Goal: Task Accomplishment & Management: Manage account settings

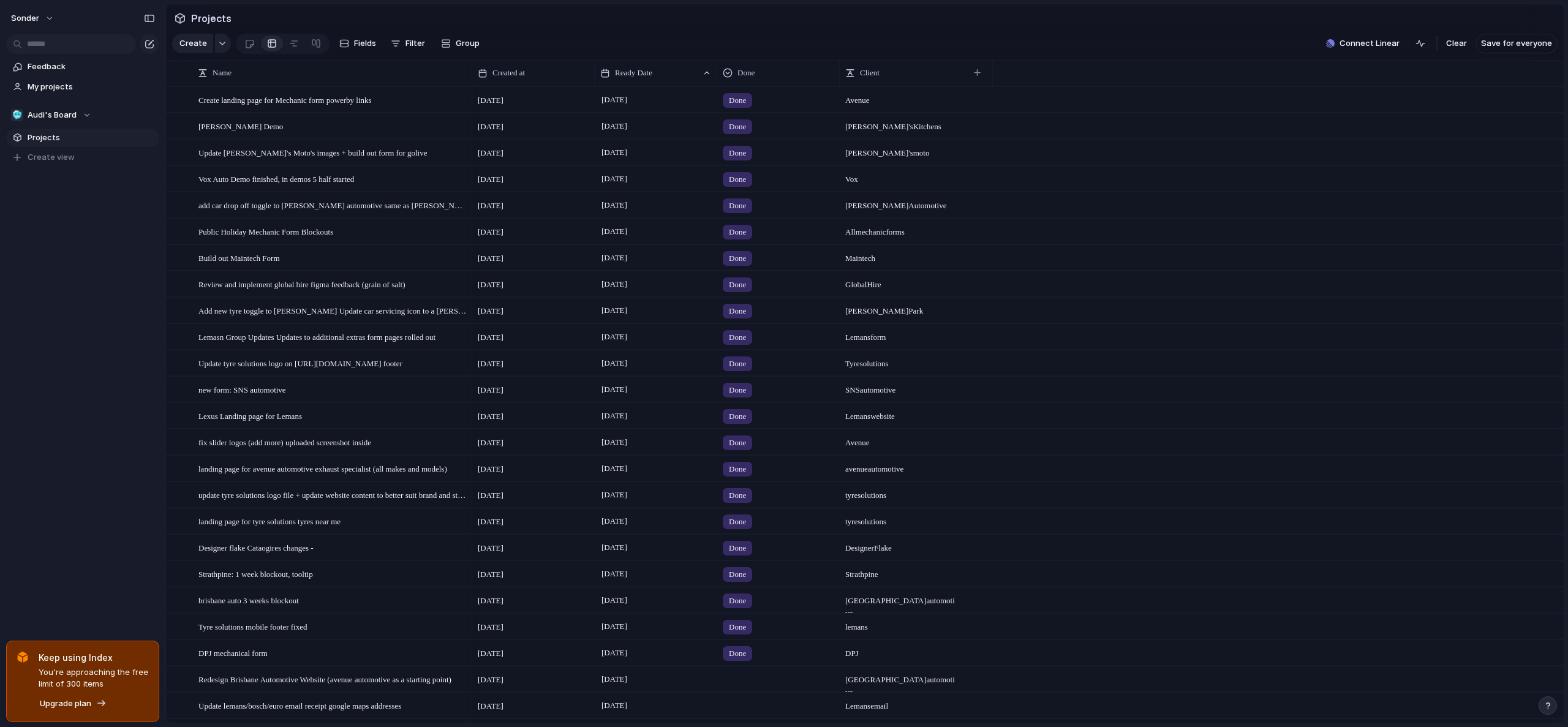
scroll to position [348, 0]
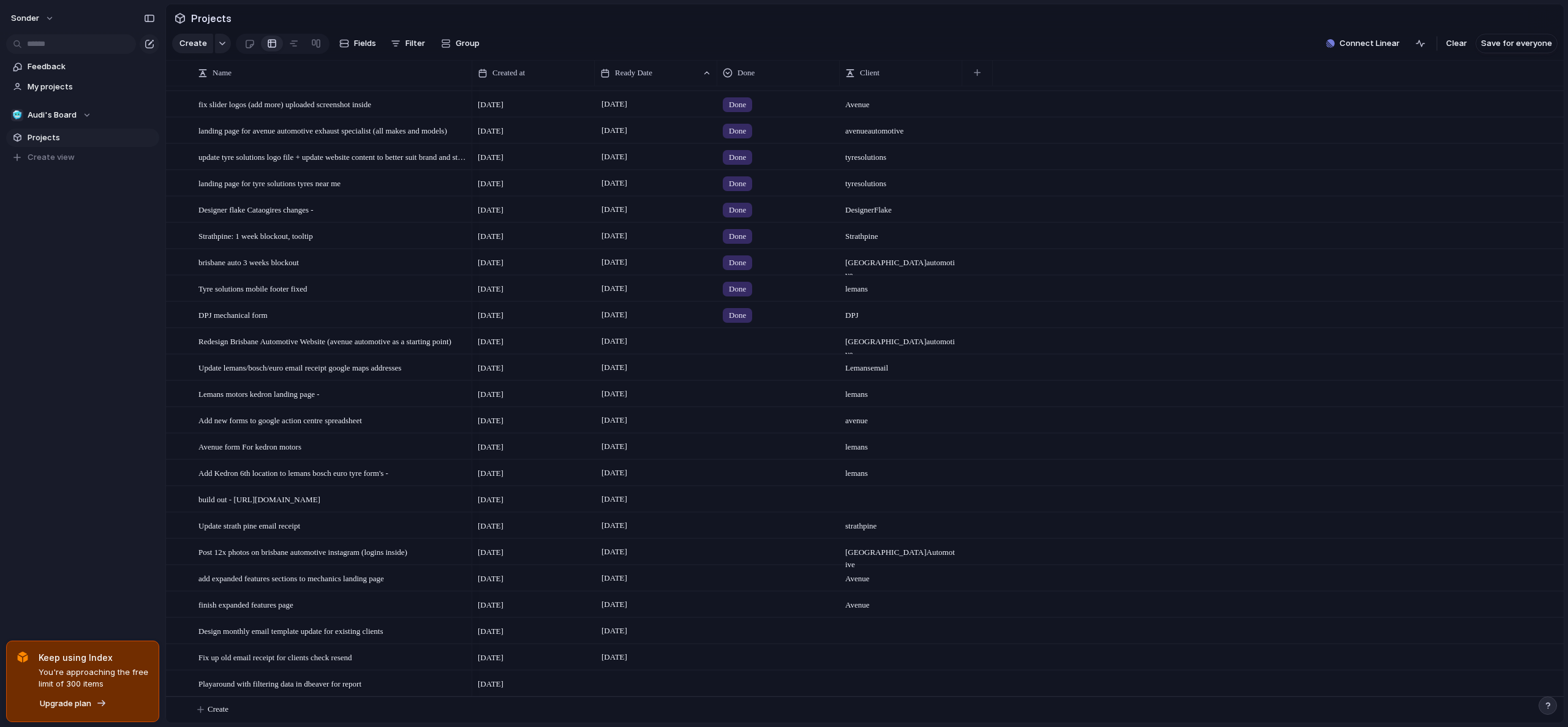
click at [749, 523] on div at bounding box center [778, 523] width 122 height 20
click at [740, 597] on span "Done" at bounding box center [741, 597] width 20 height 12
click at [630, 527] on span "[DATE]" at bounding box center [615, 526] width 32 height 15
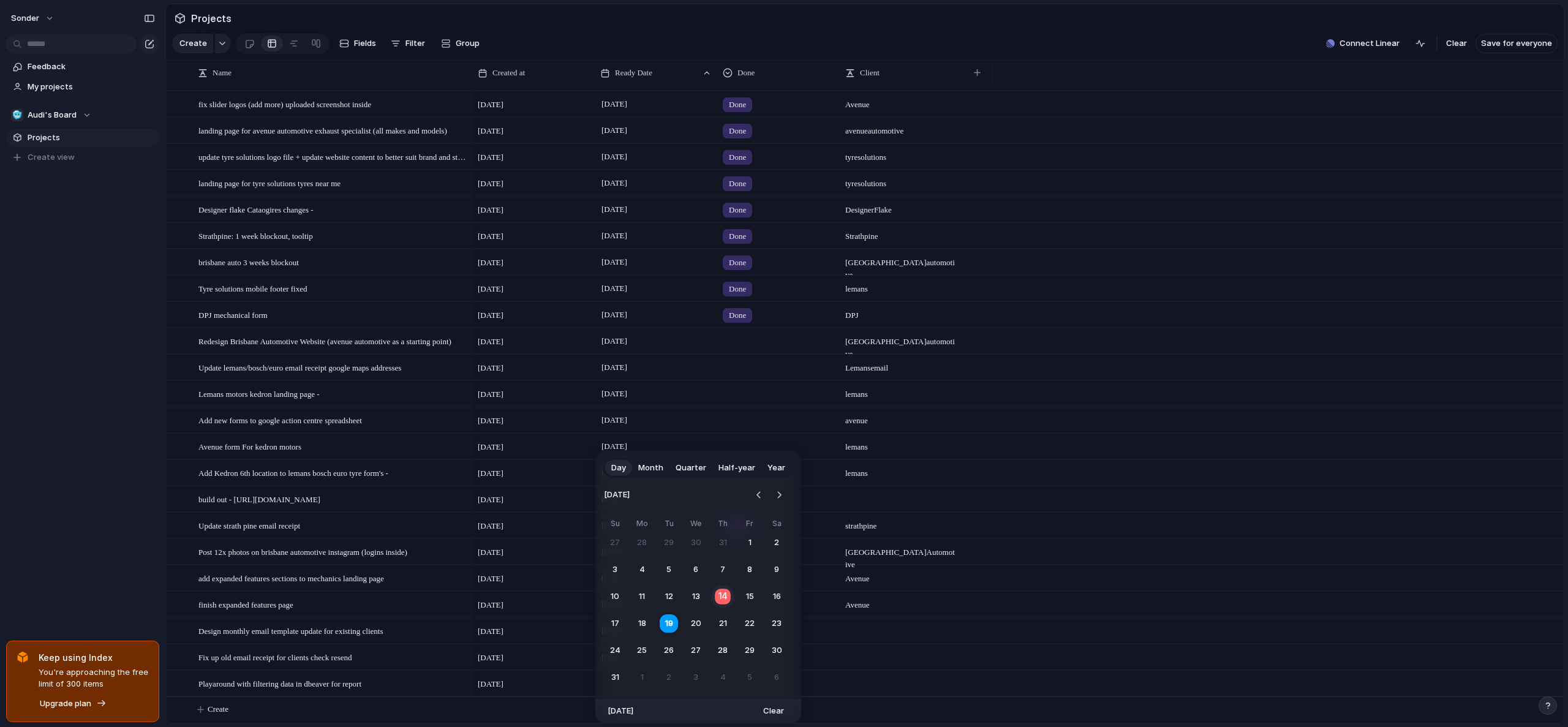
click at [718, 596] on button "14" at bounding box center [723, 597] width 24 height 24
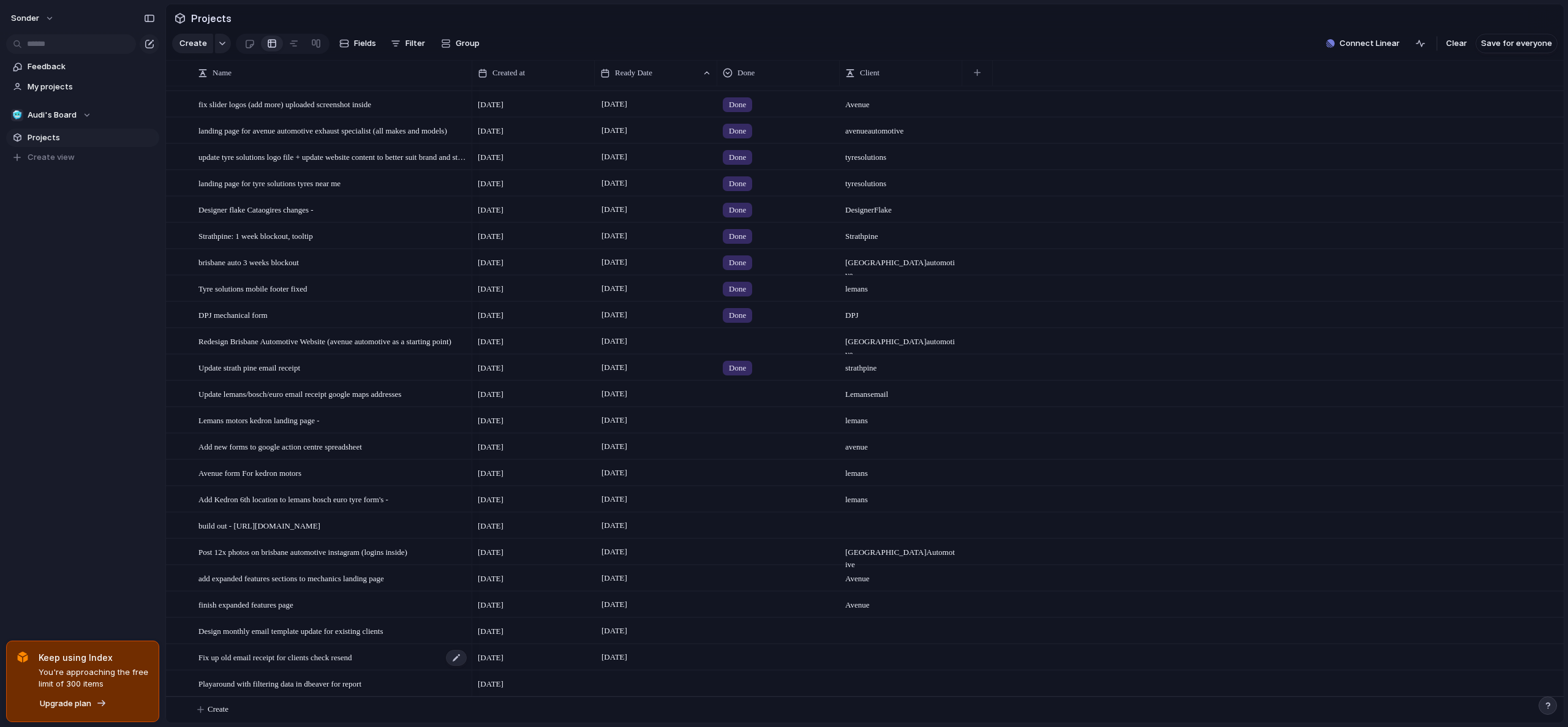
click at [352, 662] on span "Fix up old email receipt for clients check resend" at bounding box center [275, 657] width 154 height 14
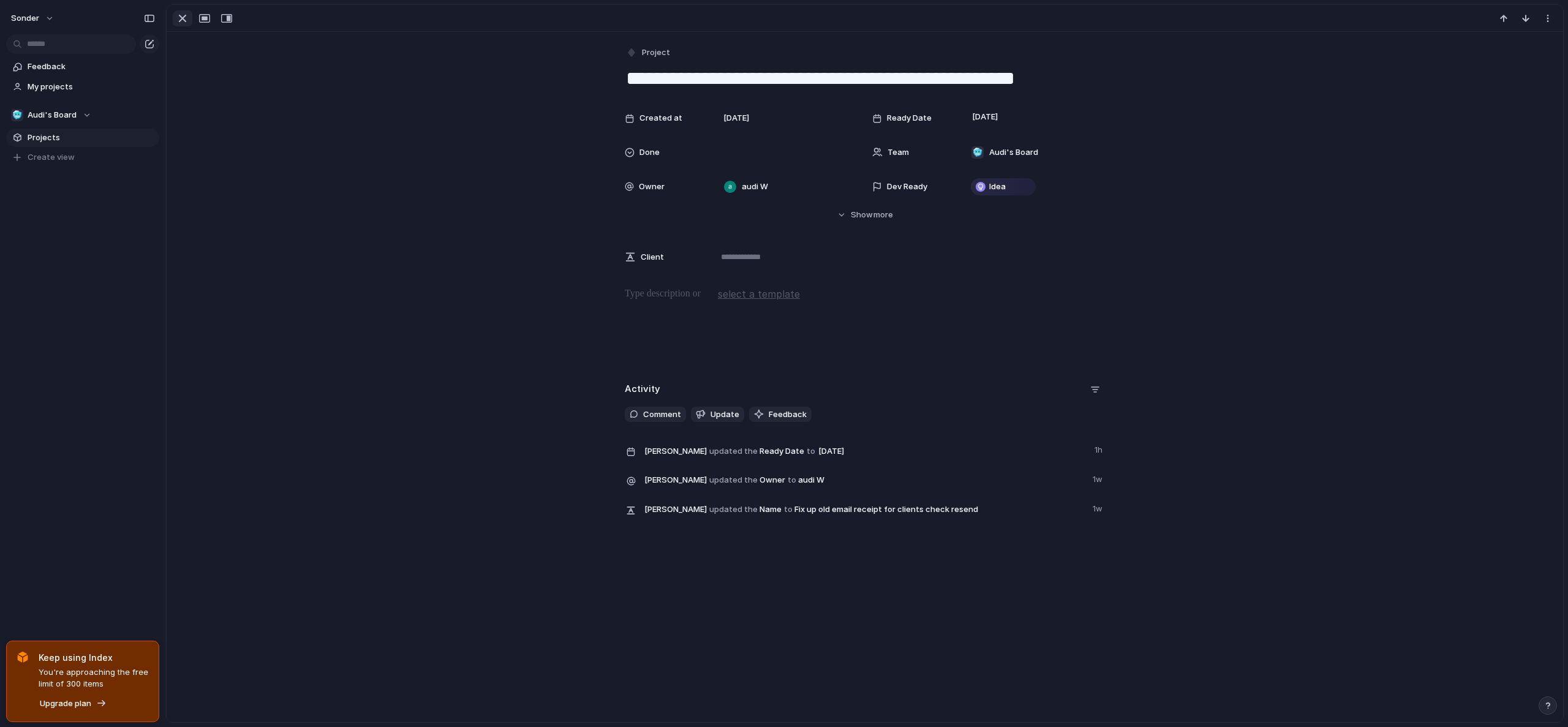
click at [183, 19] on div "button" at bounding box center [183, 19] width 15 height 15
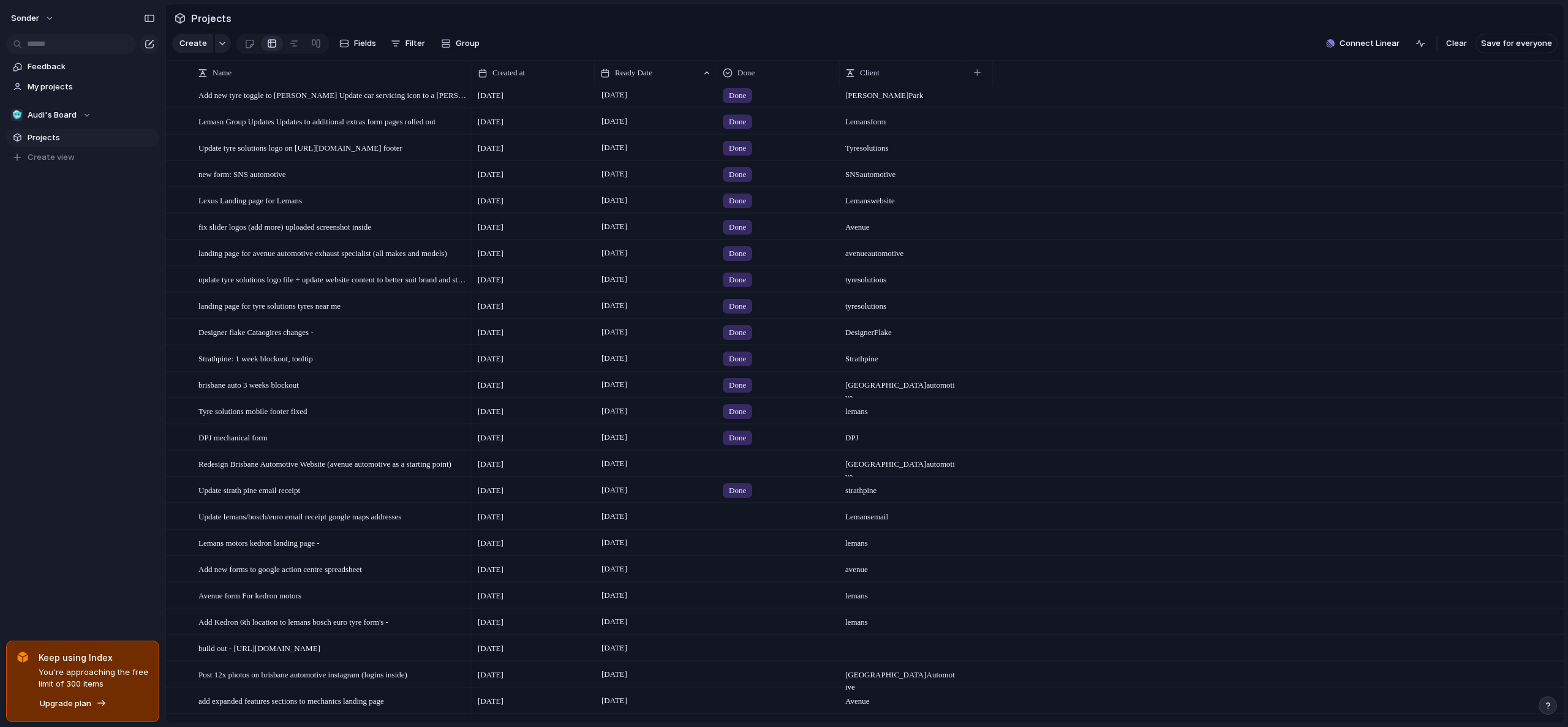
scroll to position [348, 0]
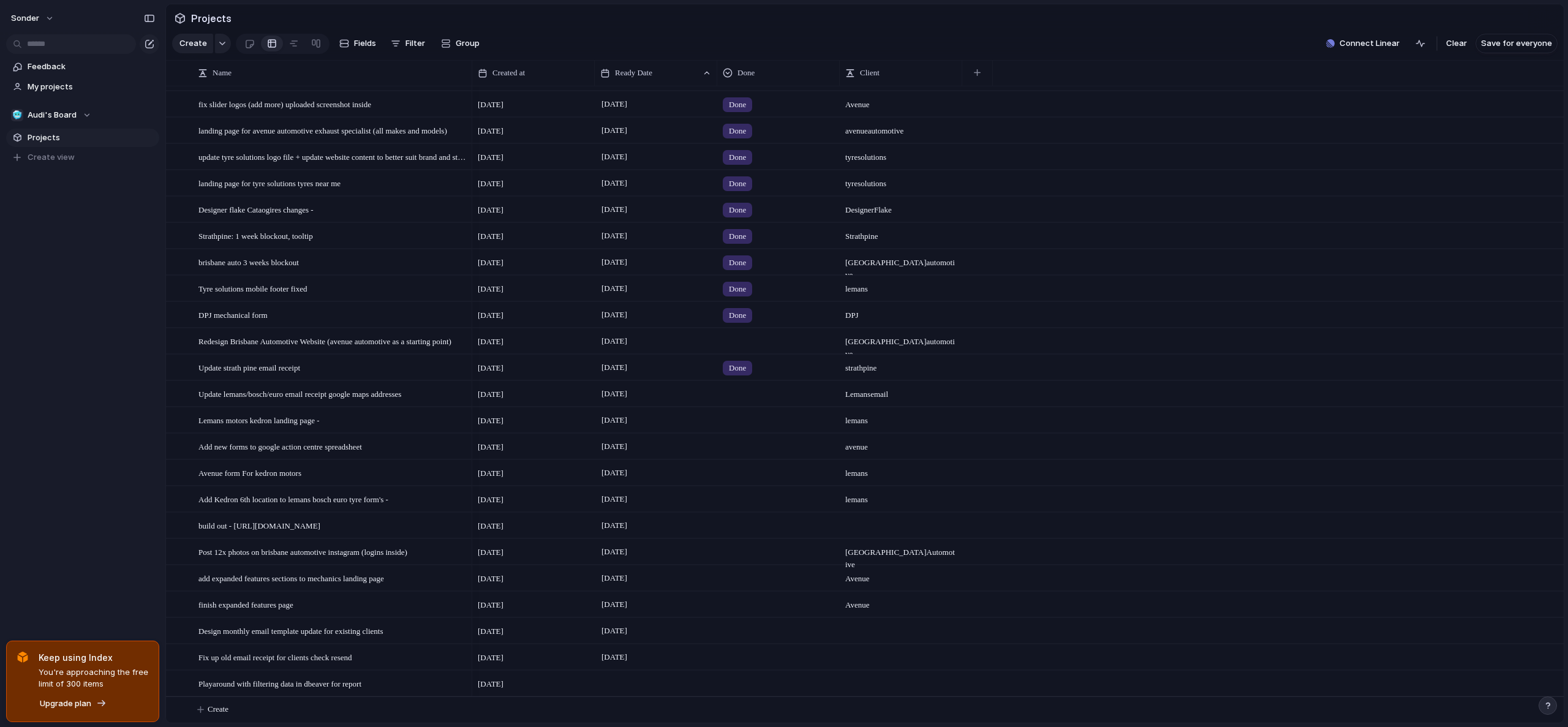
click at [751, 386] on div at bounding box center [778, 391] width 122 height 20
click at [747, 463] on span "Done" at bounding box center [741, 465] width 20 height 12
click at [621, 349] on span "[DATE]" at bounding box center [615, 341] width 32 height 15
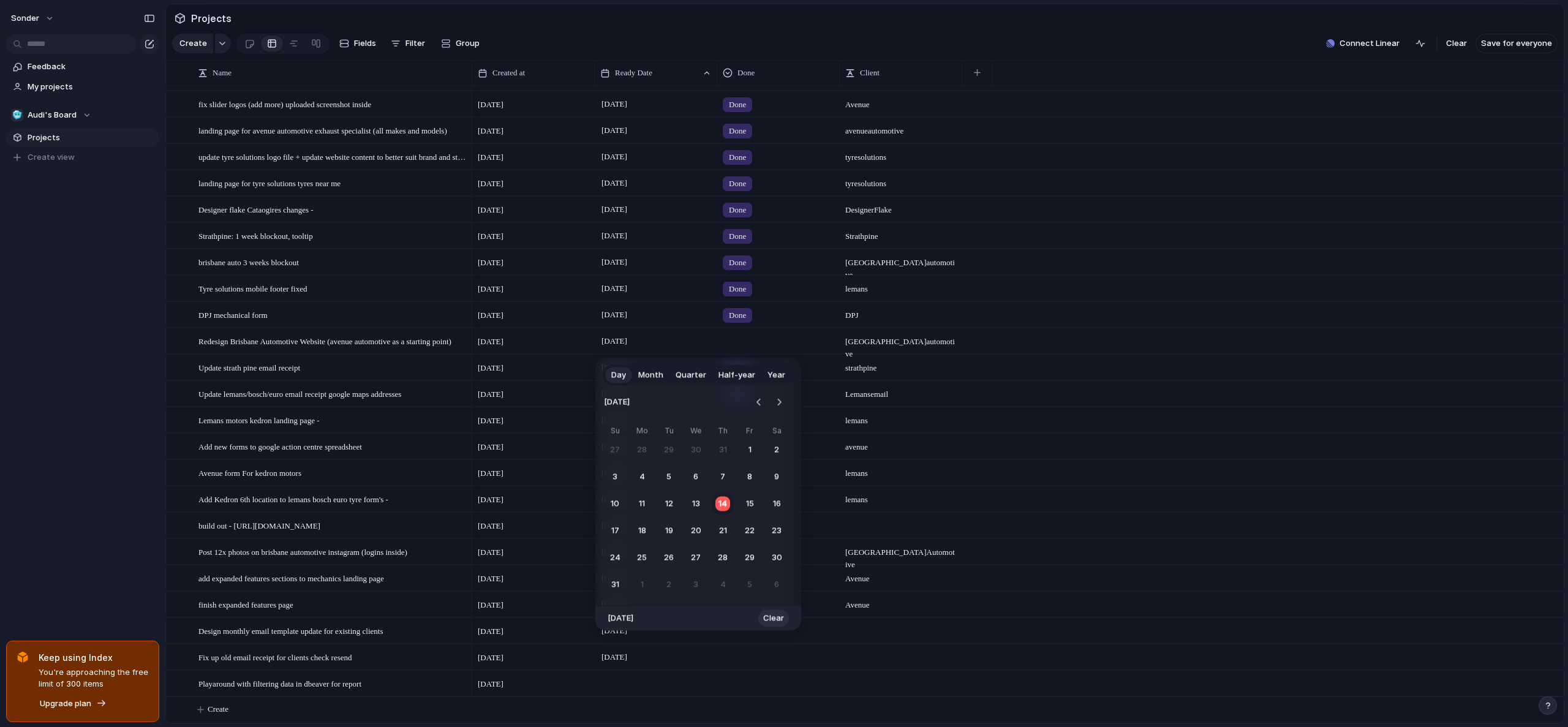
click at [764, 615] on span "Clear" at bounding box center [774, 618] width 21 height 12
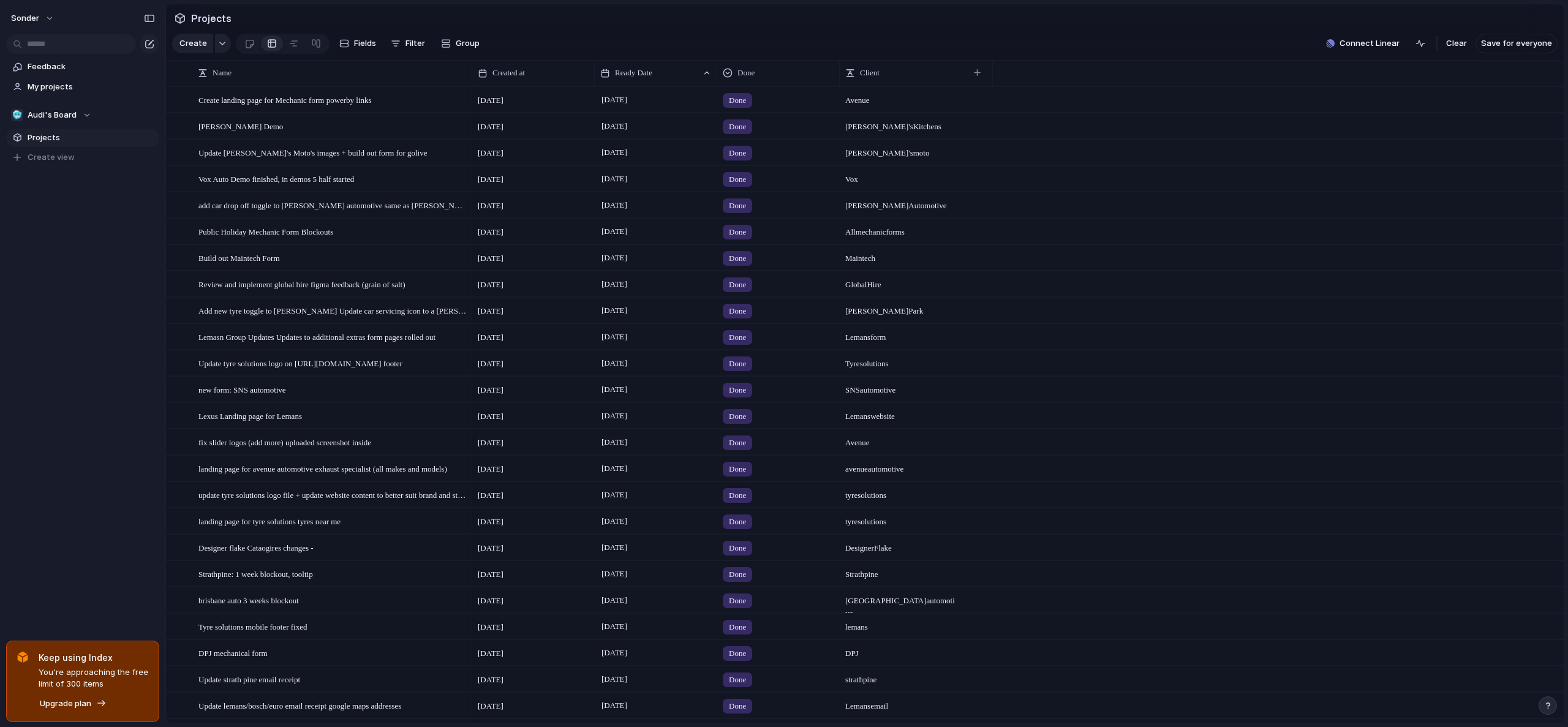
scroll to position [348, 0]
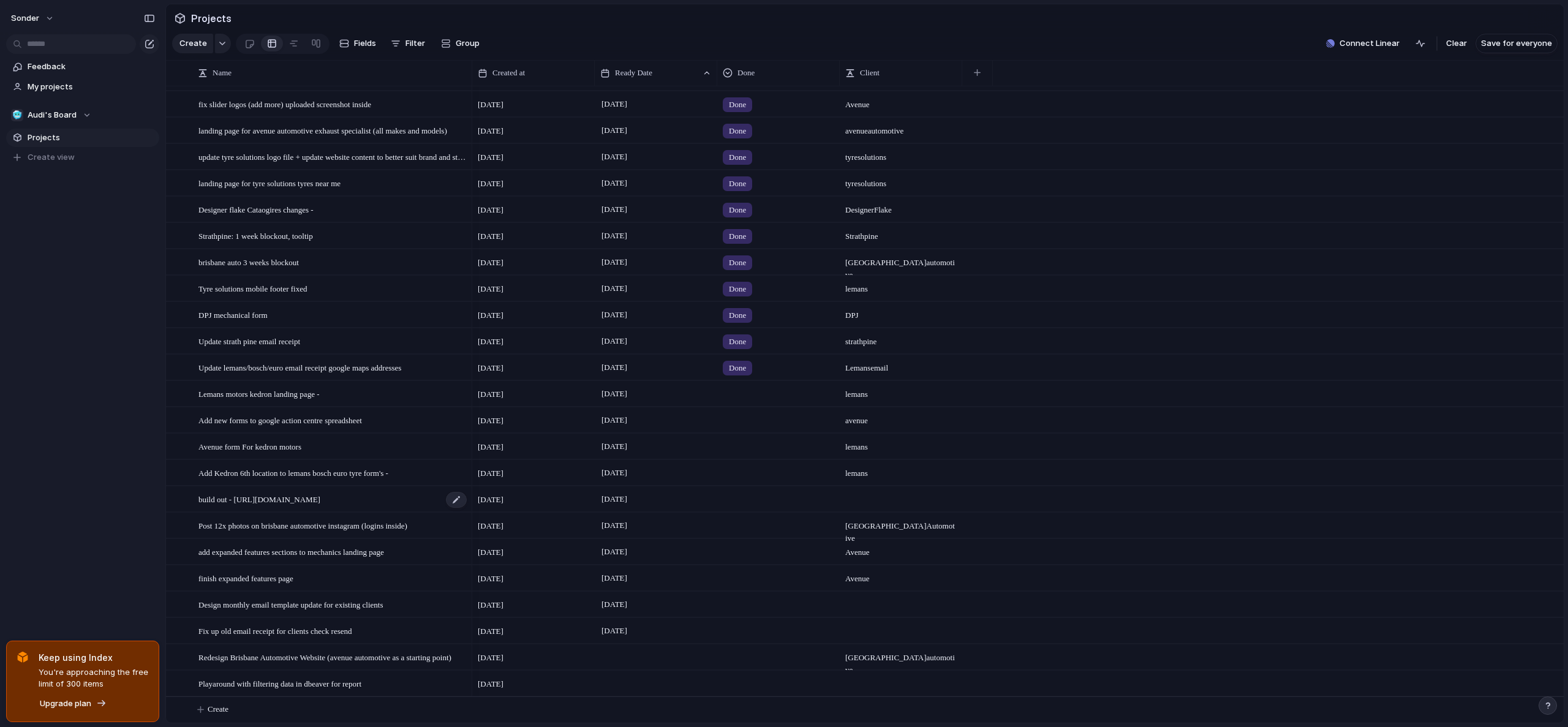
click at [305, 492] on span "build out - [URL][DOMAIN_NAME]" at bounding box center [259, 499] width 122 height 14
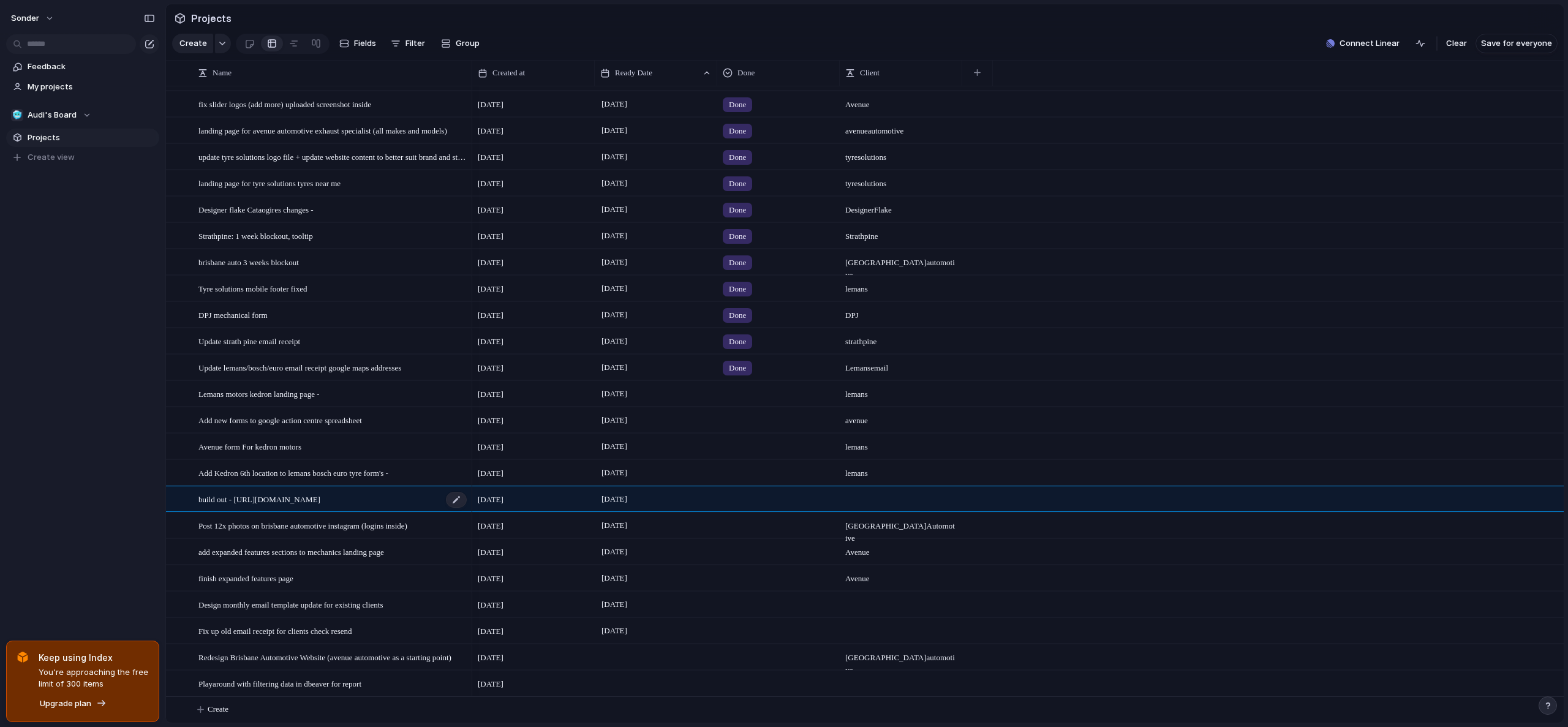
click at [305, 491] on main "Projects Create Fields Filter Group Zoom Collapse Connect Linear Clear Save for…" at bounding box center [865, 364] width 1399 height 720
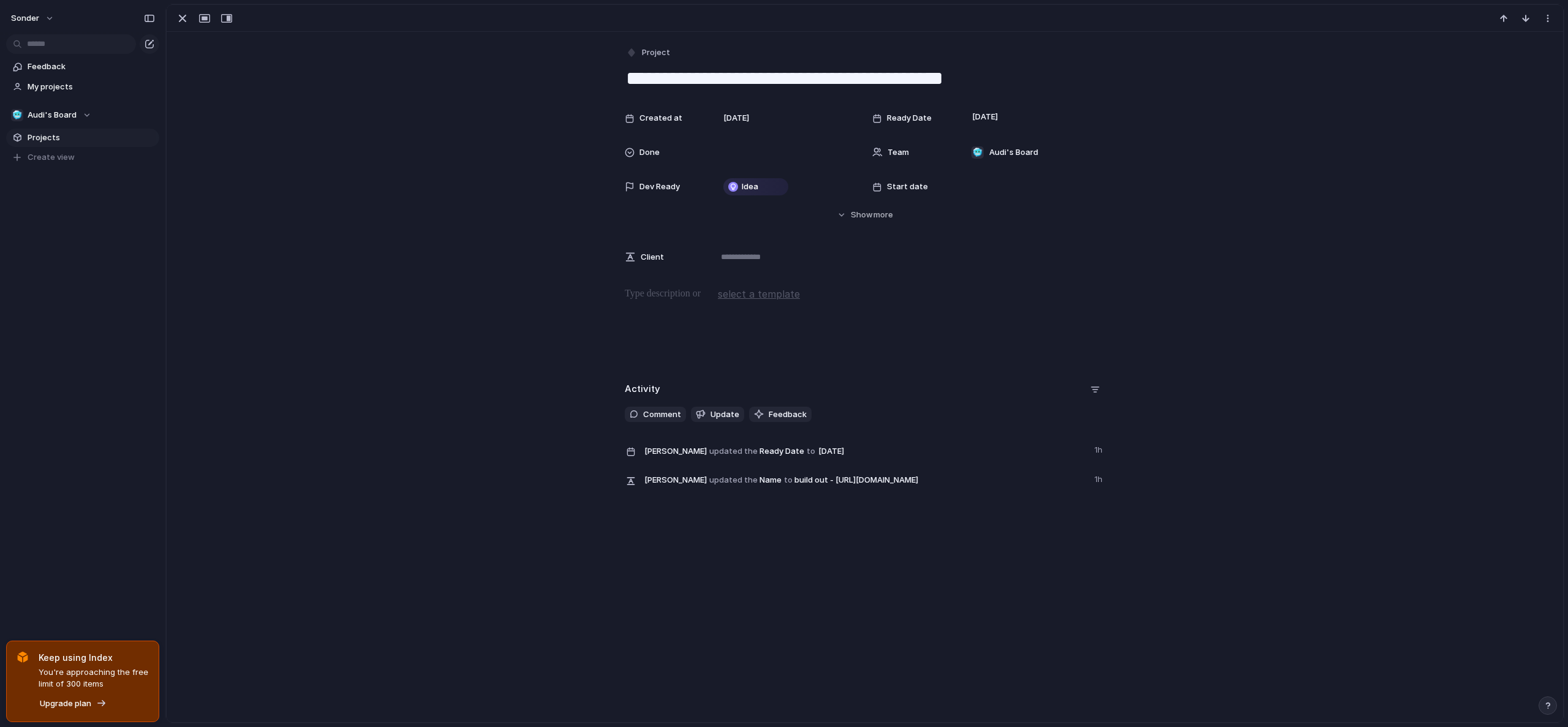
click at [733, 84] on textarea "**********" at bounding box center [865, 78] width 480 height 26
drag, startPoint x: 900, startPoint y: 73, endPoint x: 1099, endPoint y: 72, distance: 199.0
click at [1099, 72] on textarea "**********" at bounding box center [865, 78] width 480 height 26
click at [181, 24] on div "button" at bounding box center [183, 19] width 15 height 15
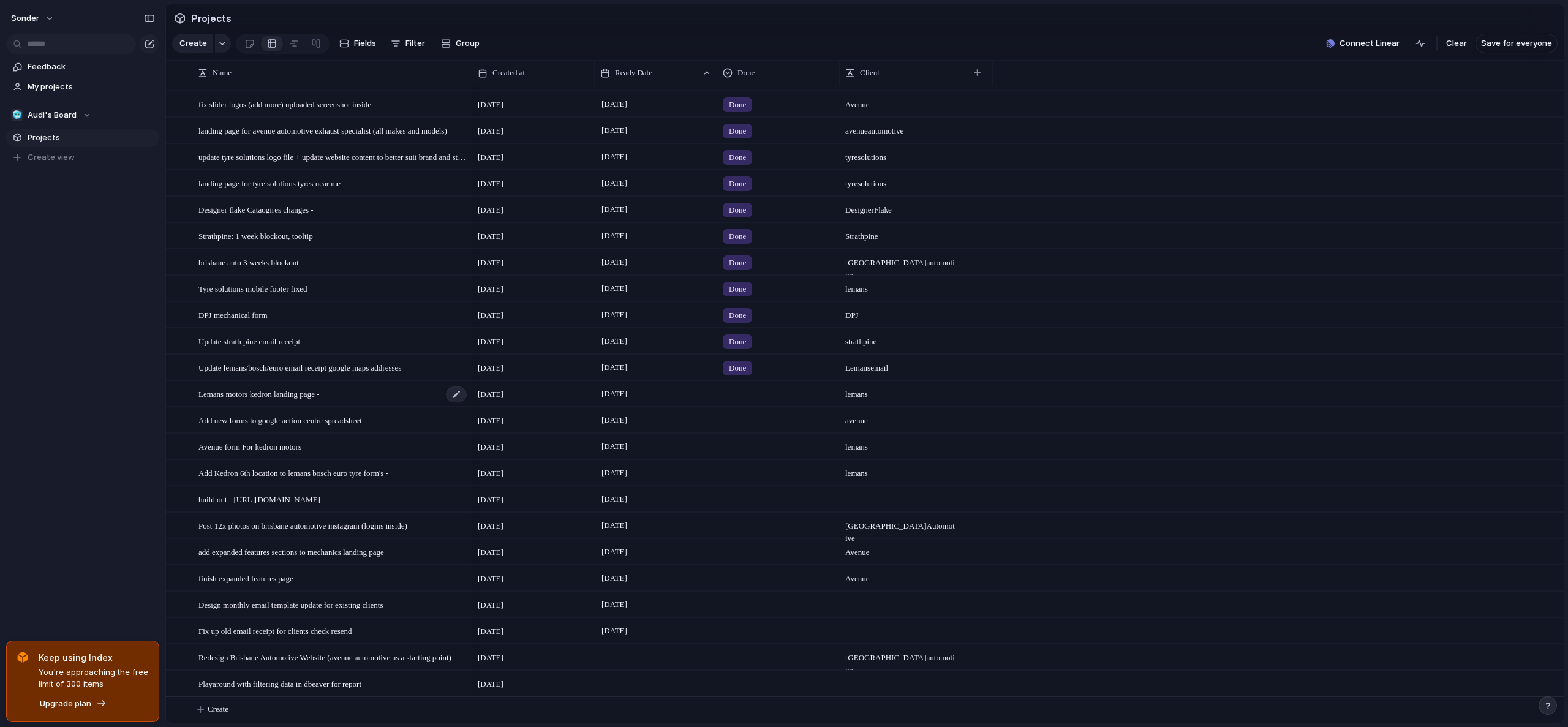
click at [294, 393] on span "Lemans motors kedron landing page -" at bounding box center [259, 393] width 121 height 14
